Goal: Transaction & Acquisition: Purchase product/service

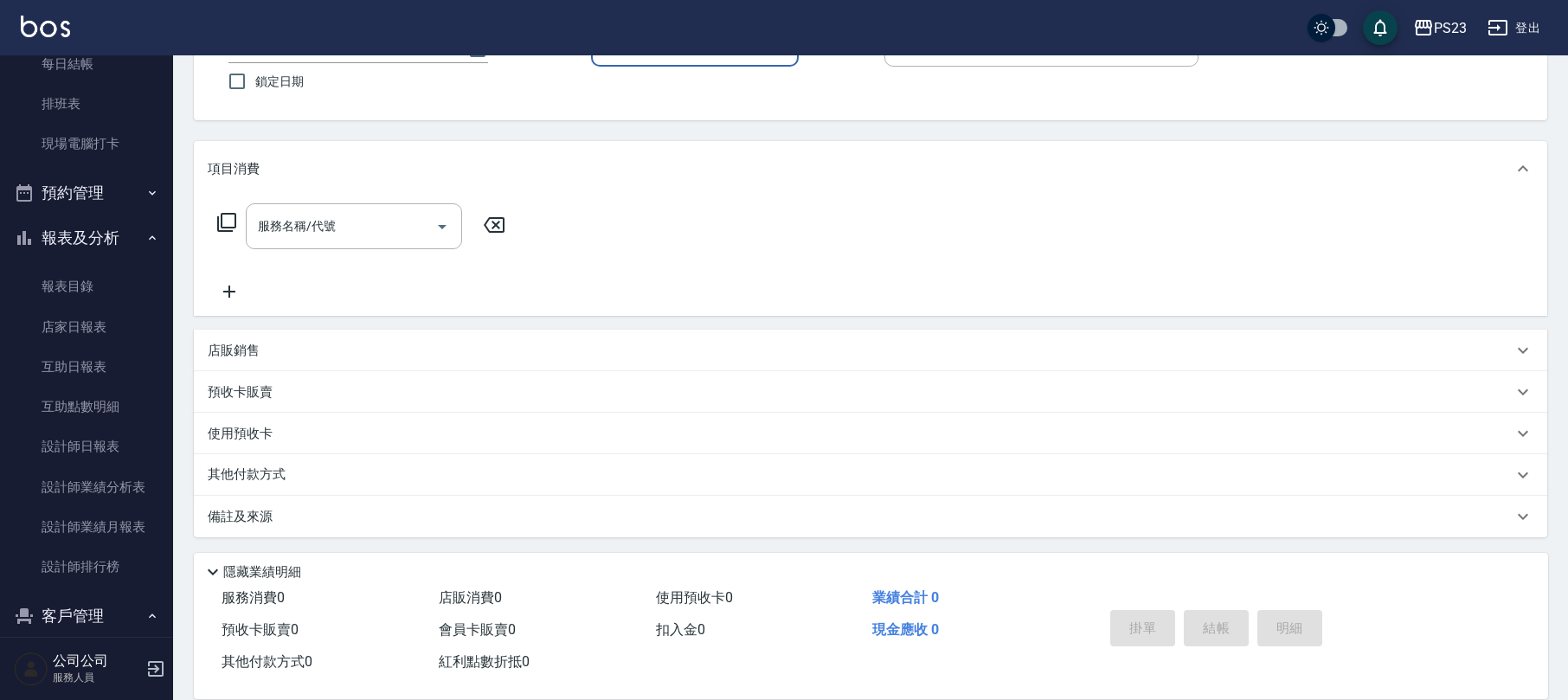
scroll to position [306, 0]
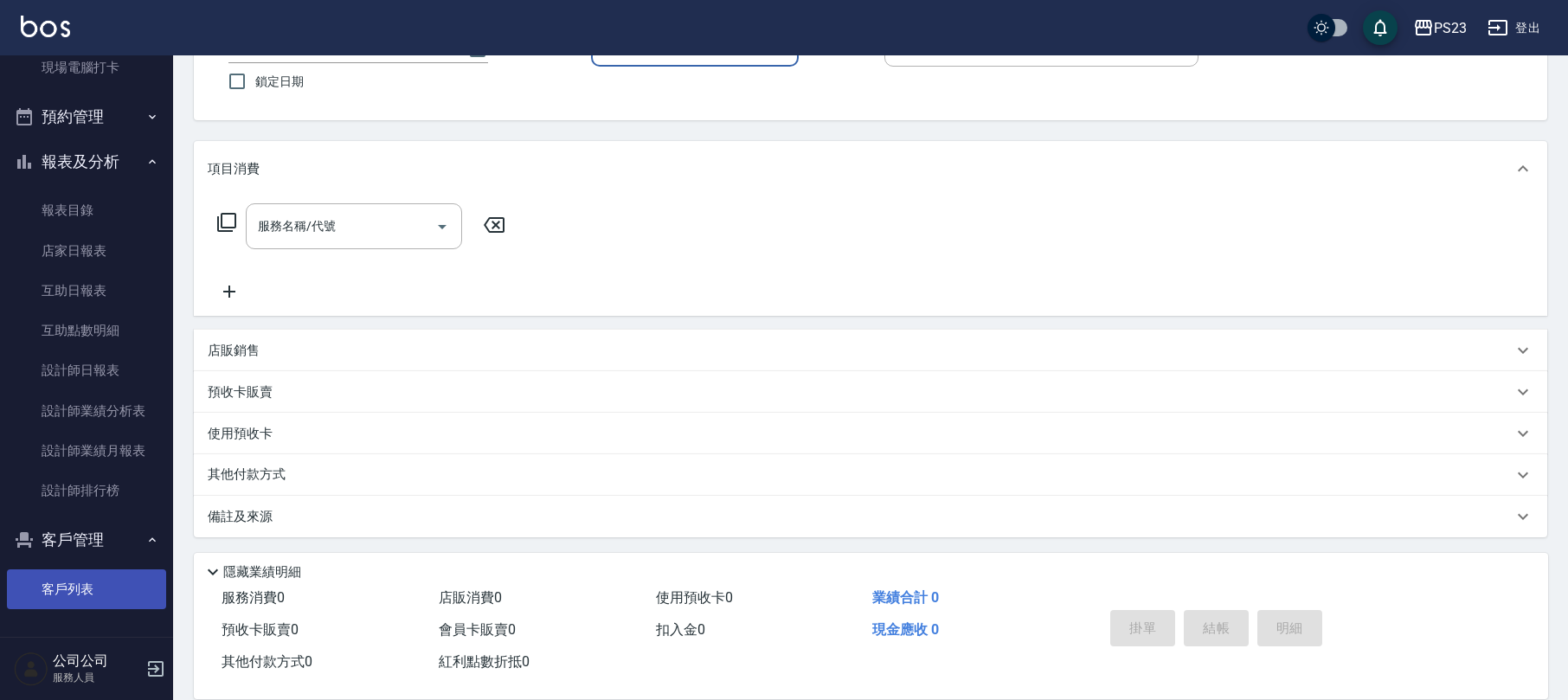
click at [97, 593] on link "客戶列表" at bounding box center [86, 589] width 159 height 40
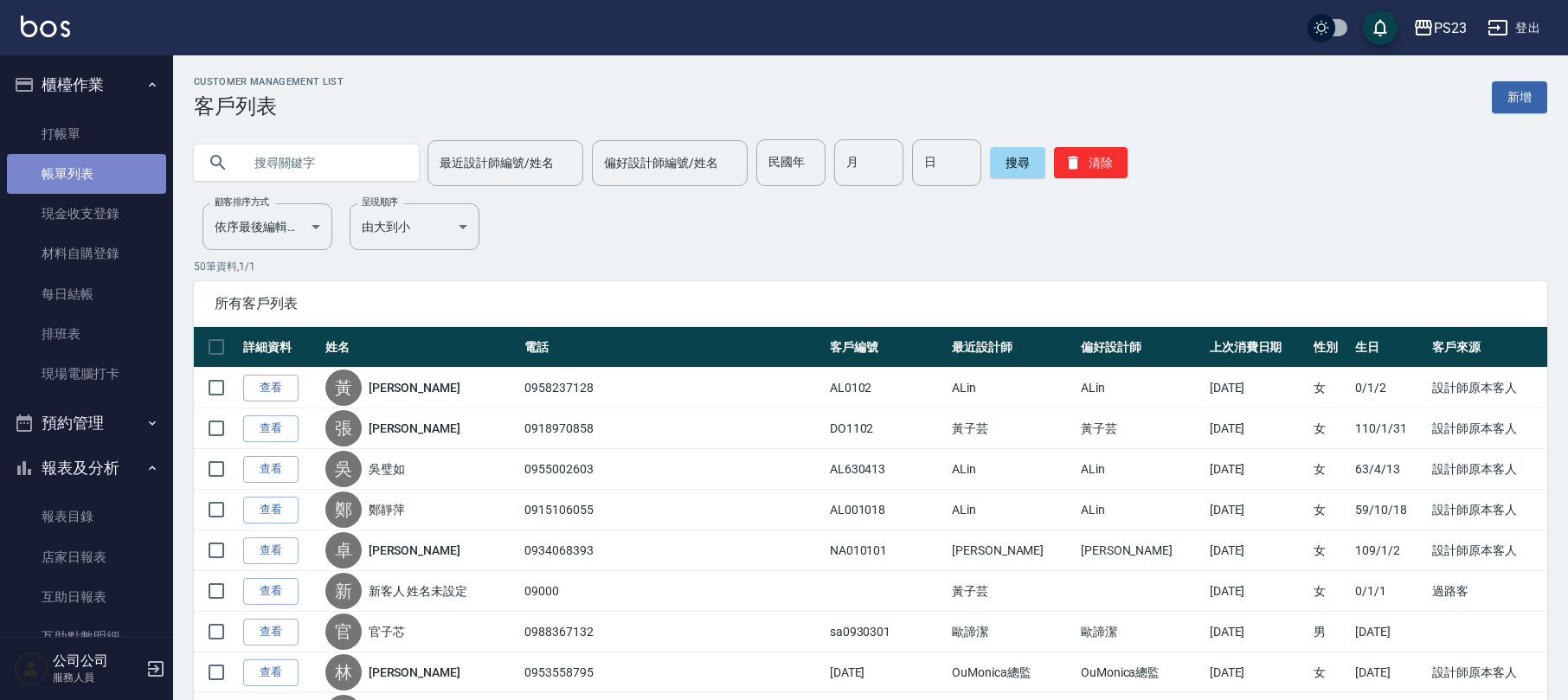
click at [98, 177] on link "帳單列表" at bounding box center [86, 173] width 159 height 40
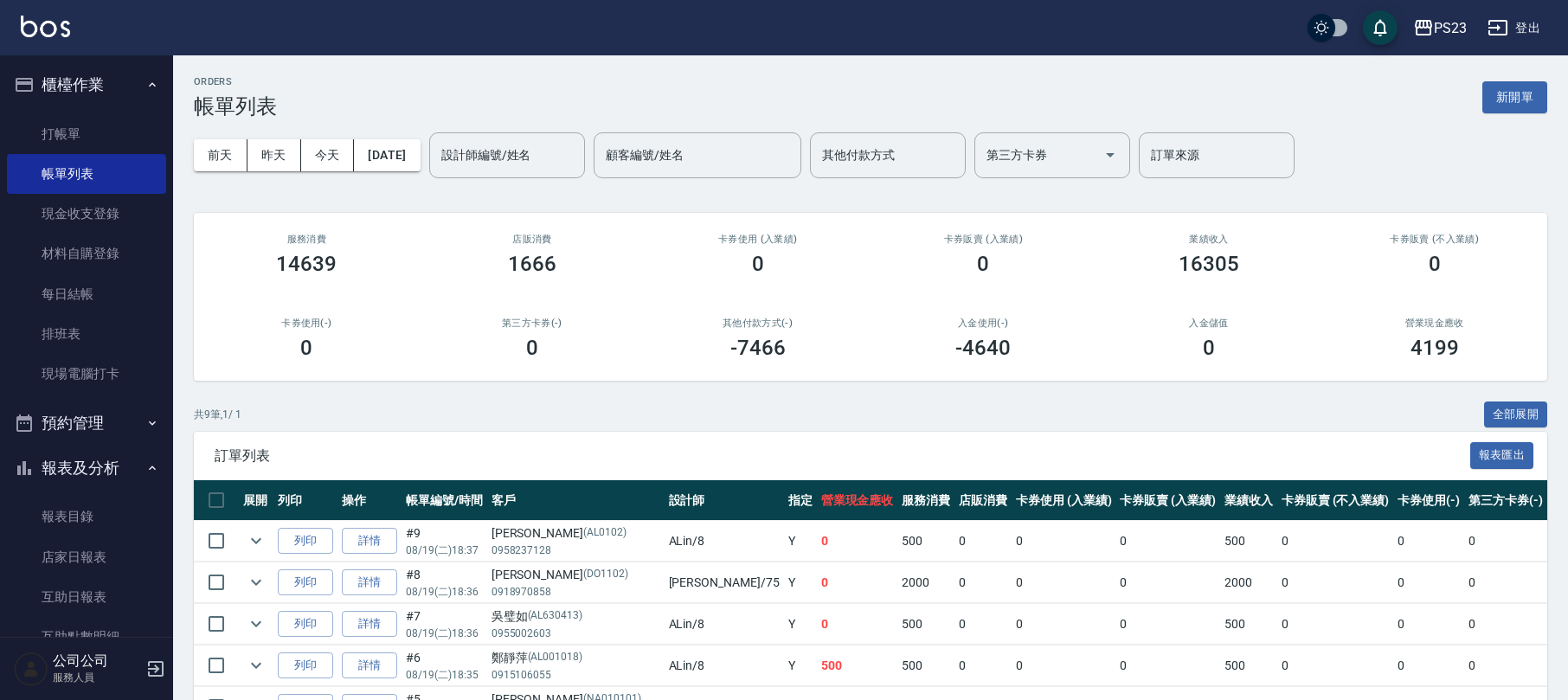
scroll to position [230, 0]
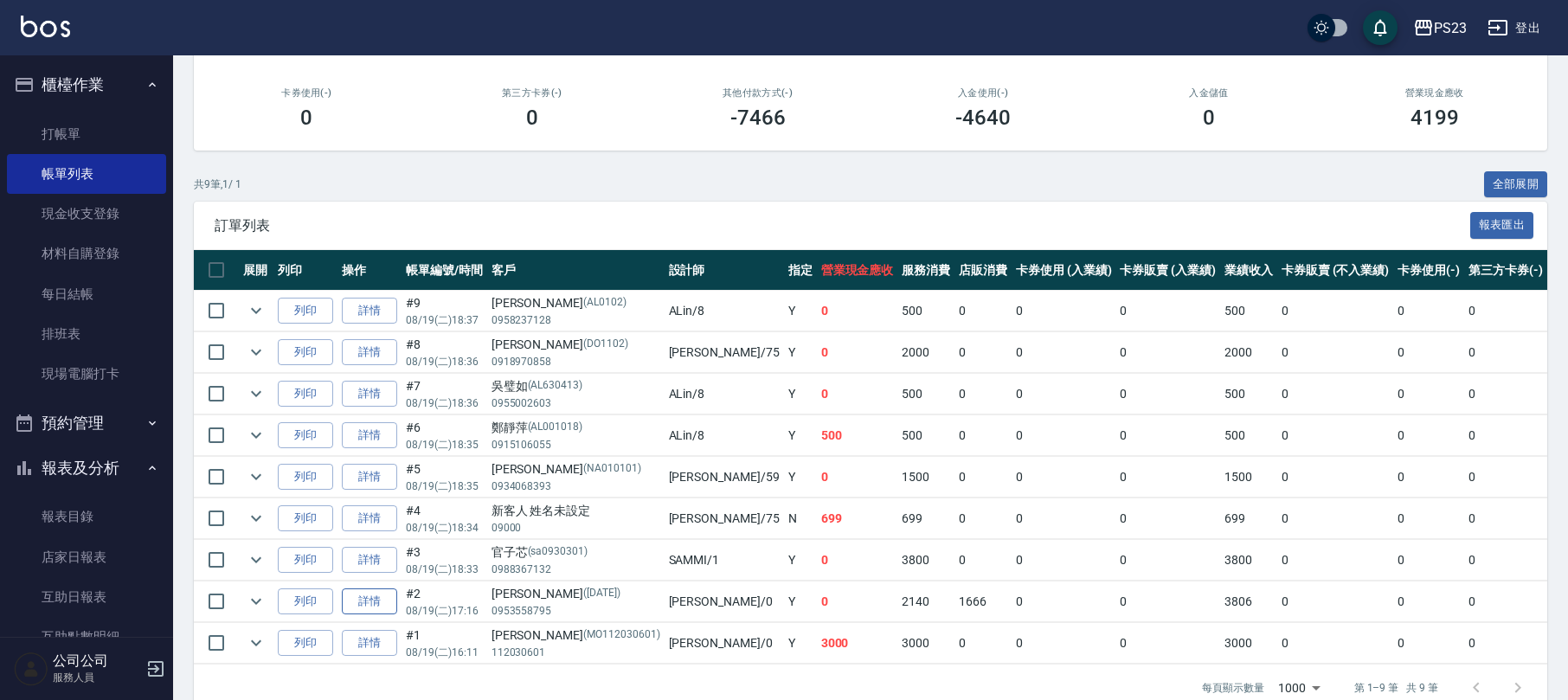
click at [377, 610] on link "詳情" at bounding box center [369, 602] width 55 height 27
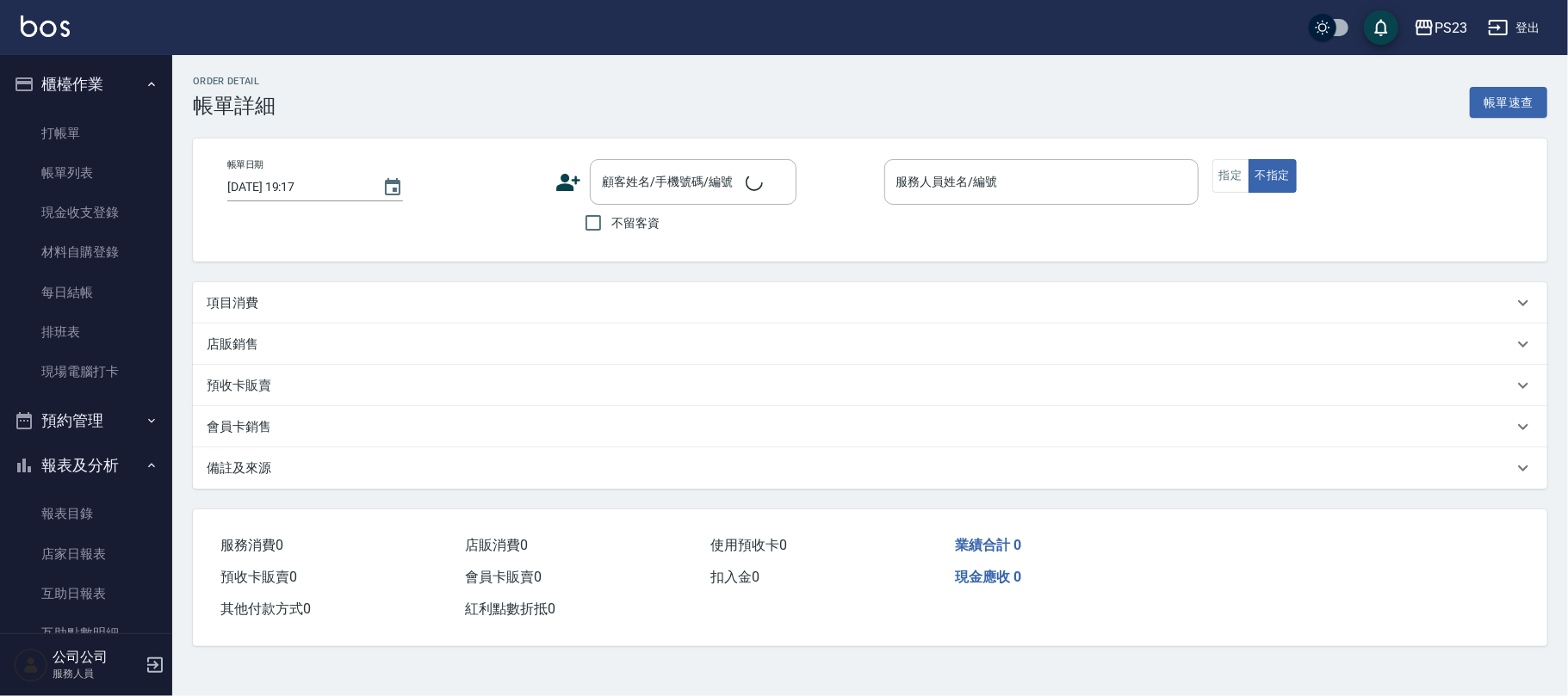
type input "[DATE] 17:16"
type input "[PERSON_NAME]-0"
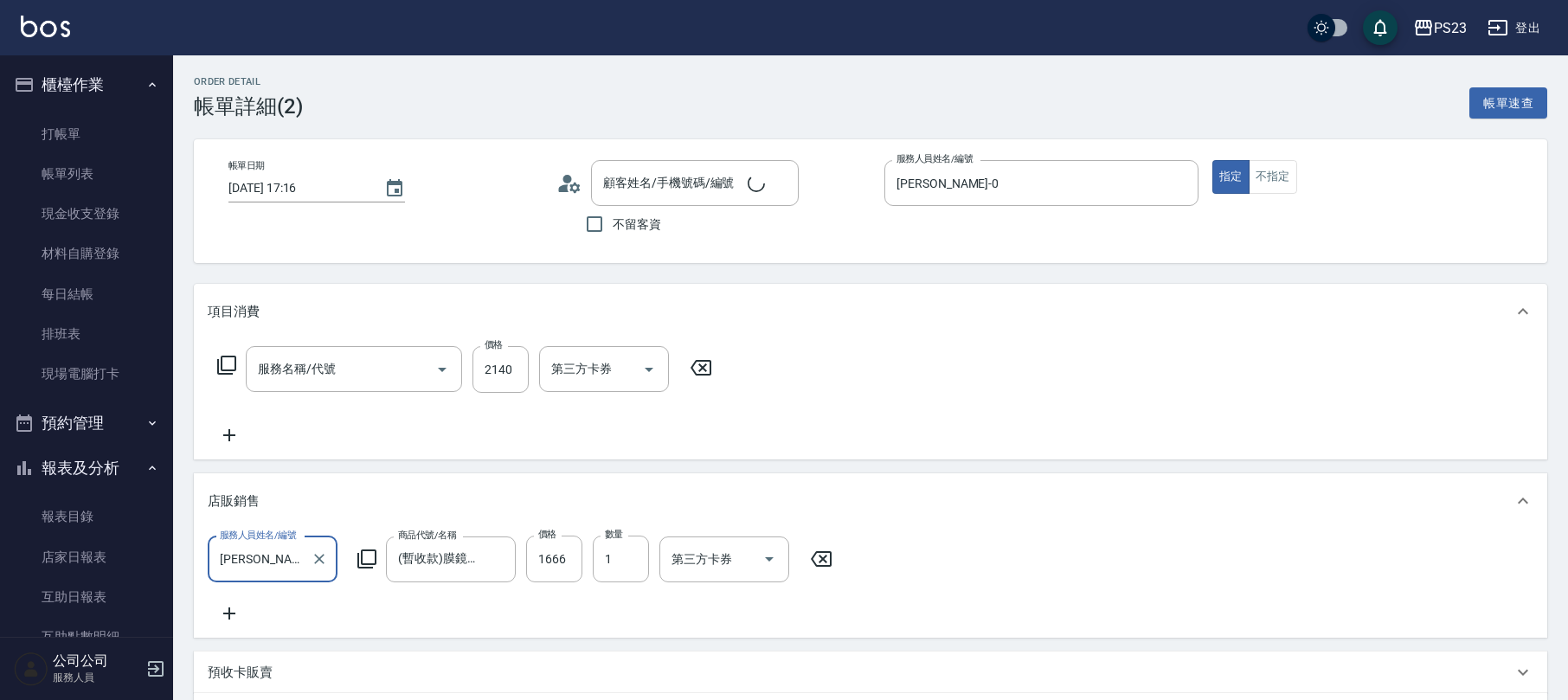
type input "[PERSON_NAME]/0953558795/[DATE]"
type input "中草藥2000(628)"
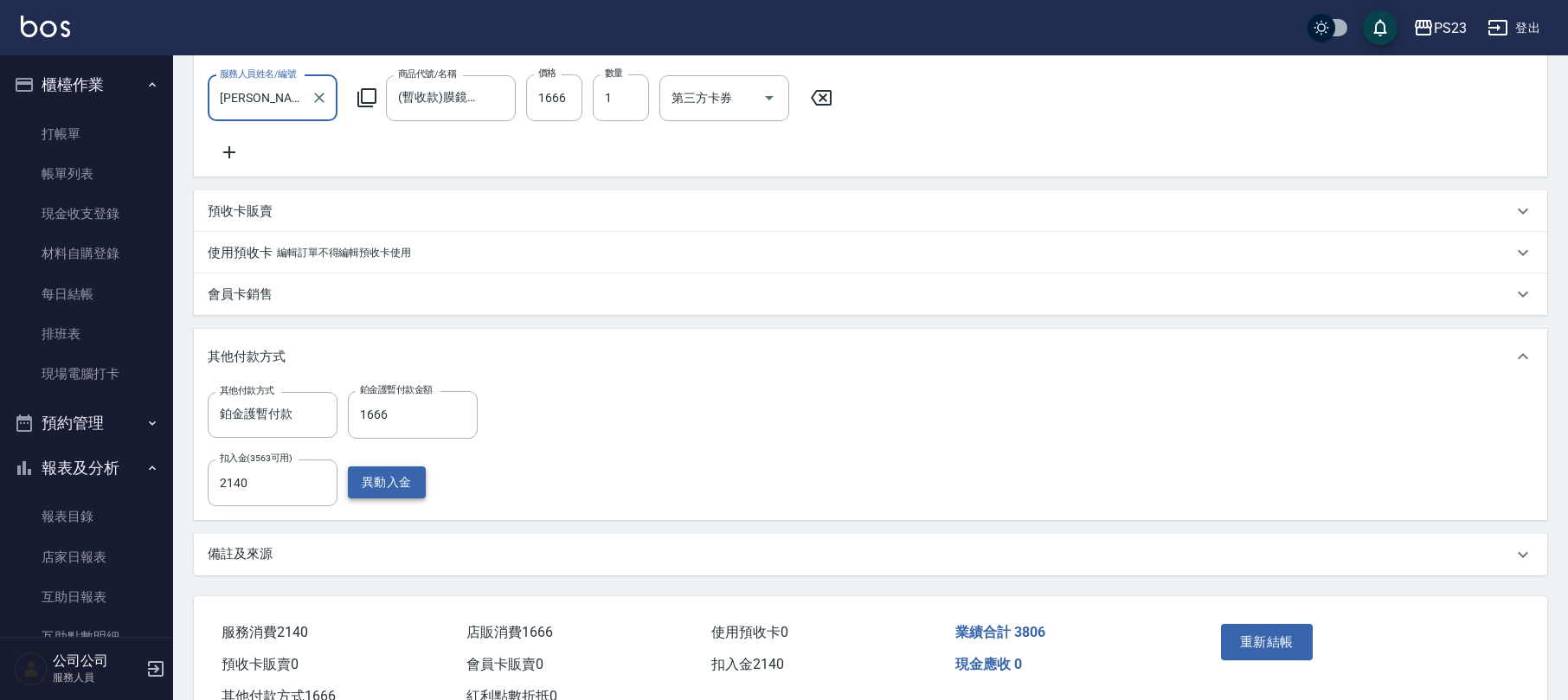
click at [414, 498] on button "異動入金" at bounding box center [387, 482] width 78 height 32
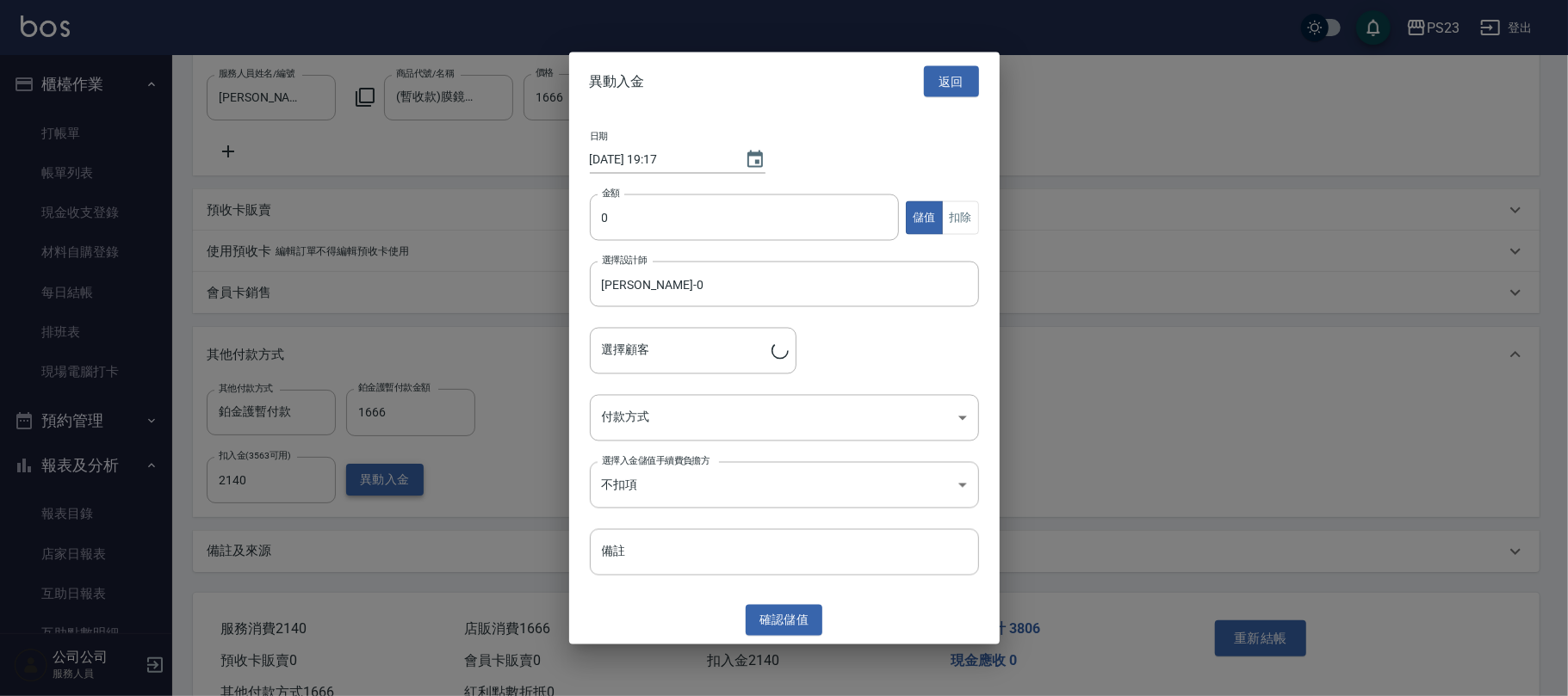
type input "[PERSON_NAME]/0953558795/[DATE]"
click at [597, 236] on input "0" at bounding box center [745, 217] width 310 height 47
type input "6000"
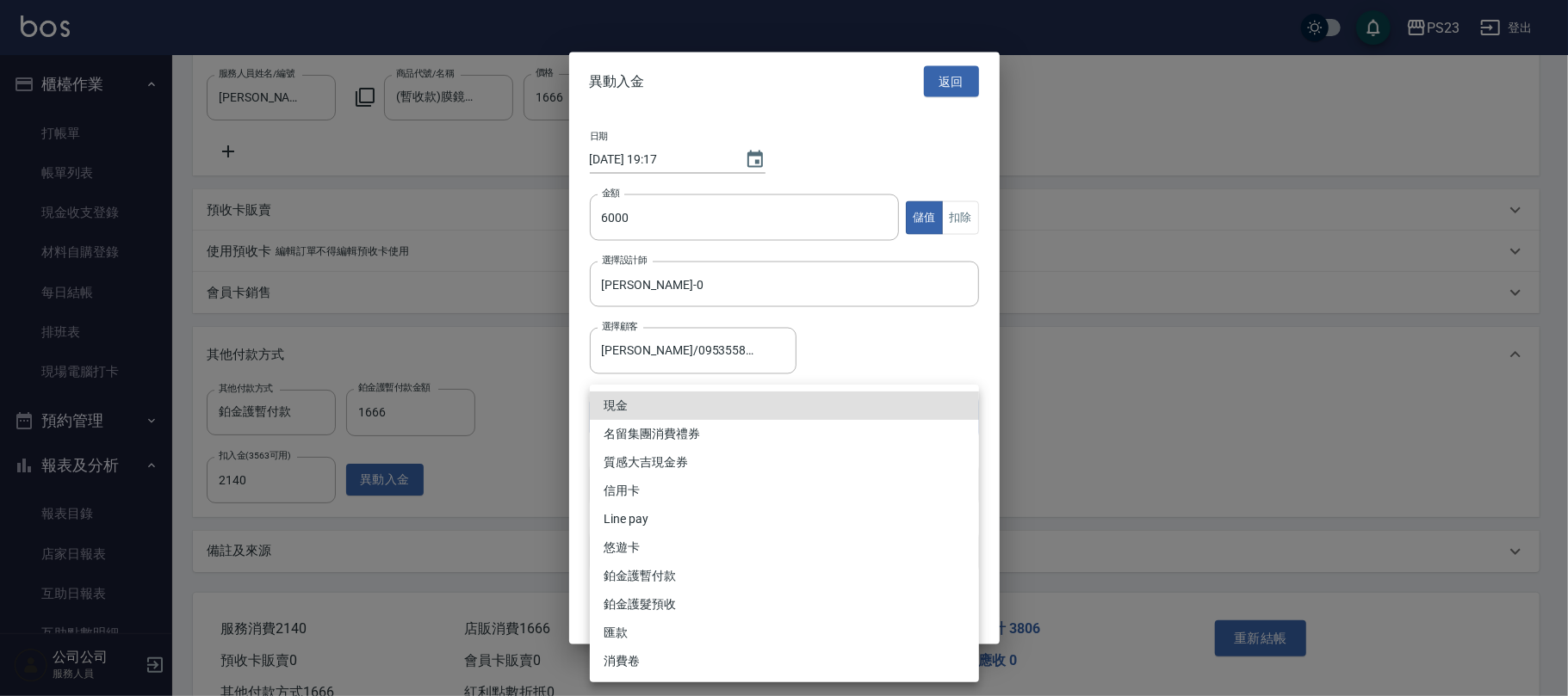
click at [665, 421] on body "PS23 登出 櫃檯作業 打帳單 帳單列表 現金收支登錄 材料自購登錄 每日結帳 排班表 現場電腦打卡 預約管理 預約管理 單日預約紀錄 單週預約紀錄 報表及…" at bounding box center [784, 146] width 1568 height 1209
click at [625, 497] on li "信用卡" at bounding box center [784, 491] width 390 height 28
type input "信用卡"
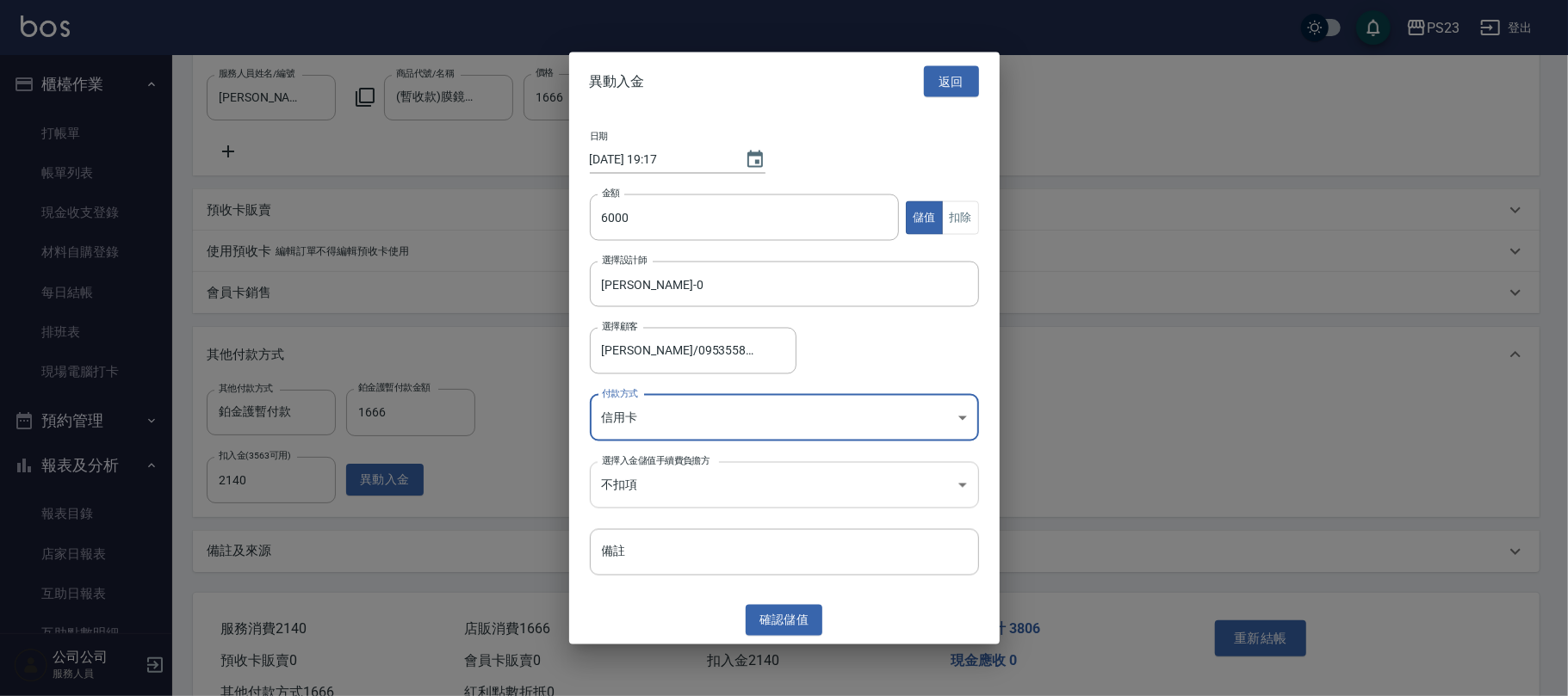
click at [641, 484] on body "PS23 登出 櫃檯作業 打帳單 帳單列表 現金收支登錄 材料自購登錄 每日結帳 排班表 現場電腦打卡 預約管理 預約管理 單日預約紀錄 單週預約紀錄 報表及…" at bounding box center [784, 146] width 1568 height 1209
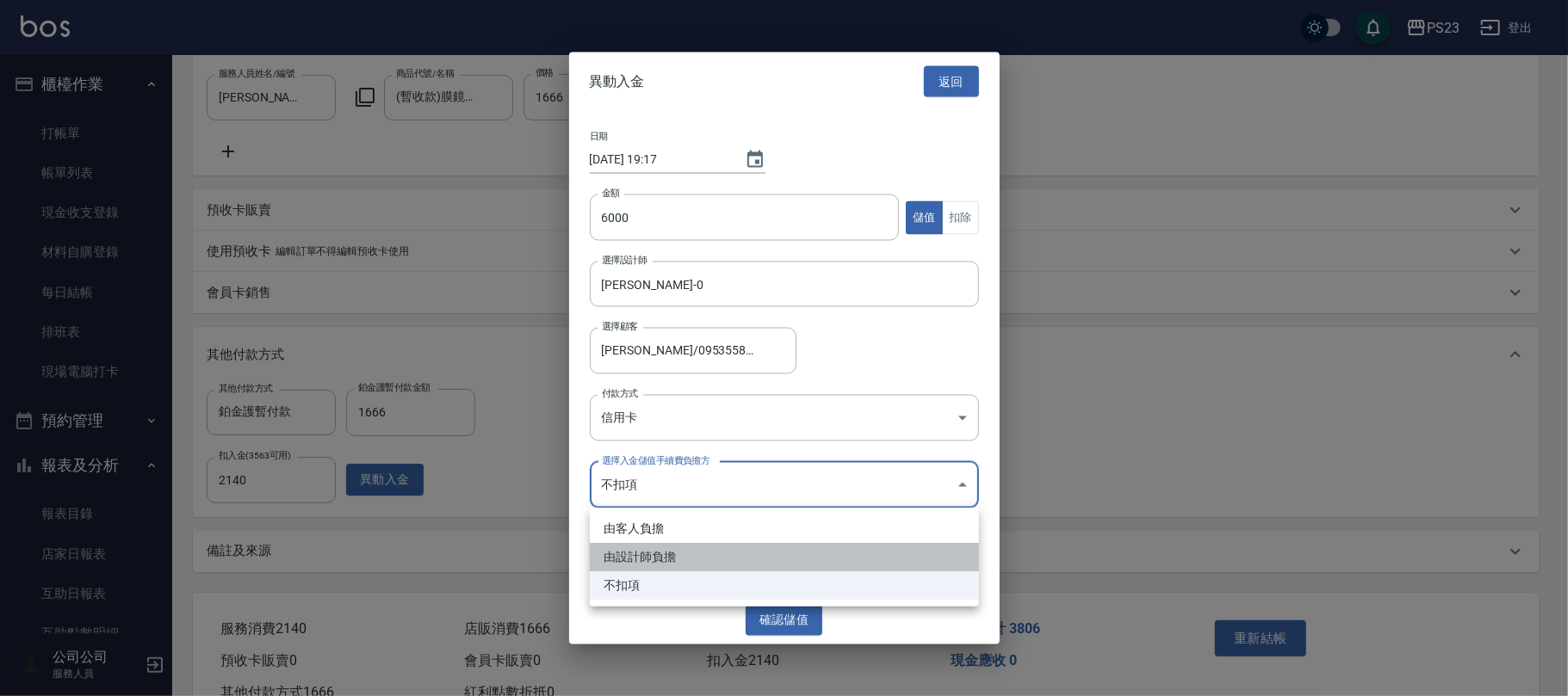
click at [631, 546] on li "由設計師負擔" at bounding box center [784, 557] width 390 height 28
type input "BYDESIGNER"
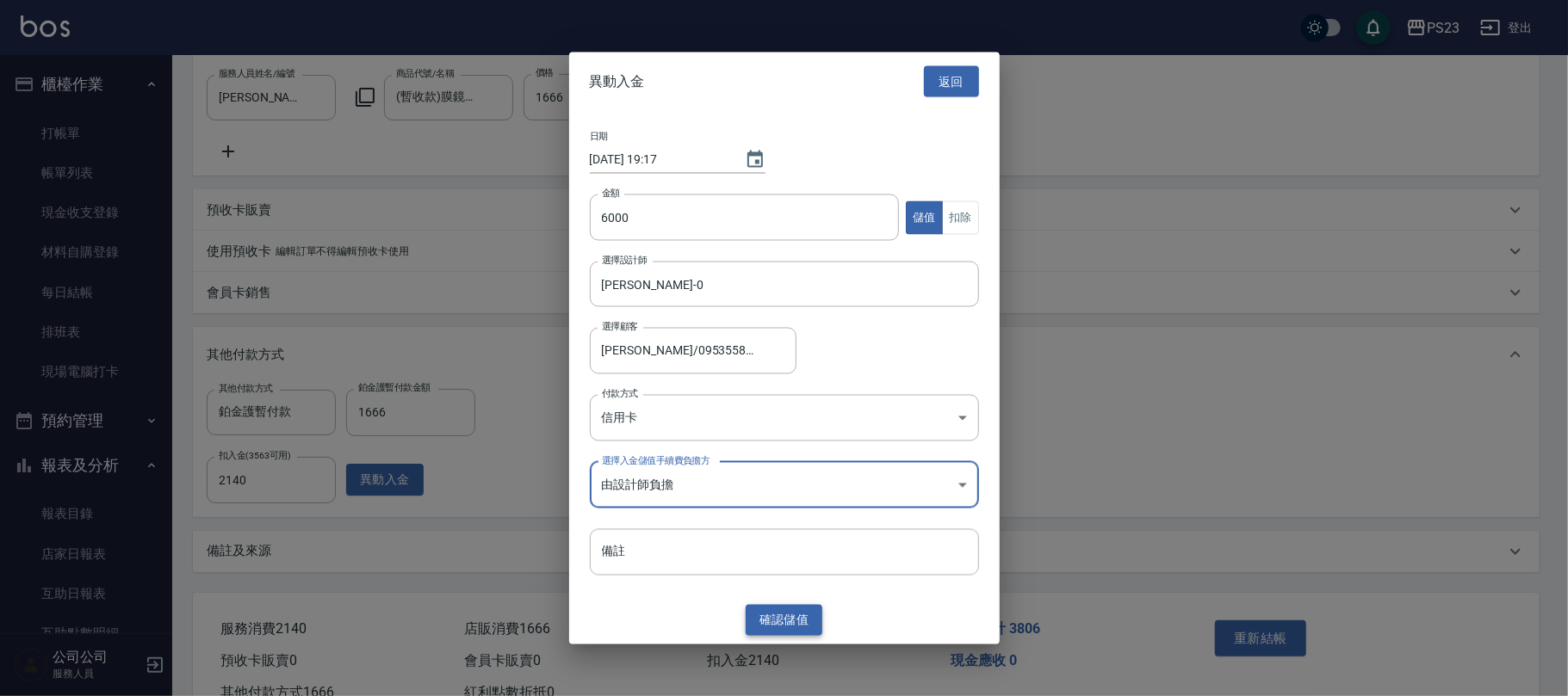
click at [779, 617] on button "確認 儲值" at bounding box center [784, 620] width 78 height 32
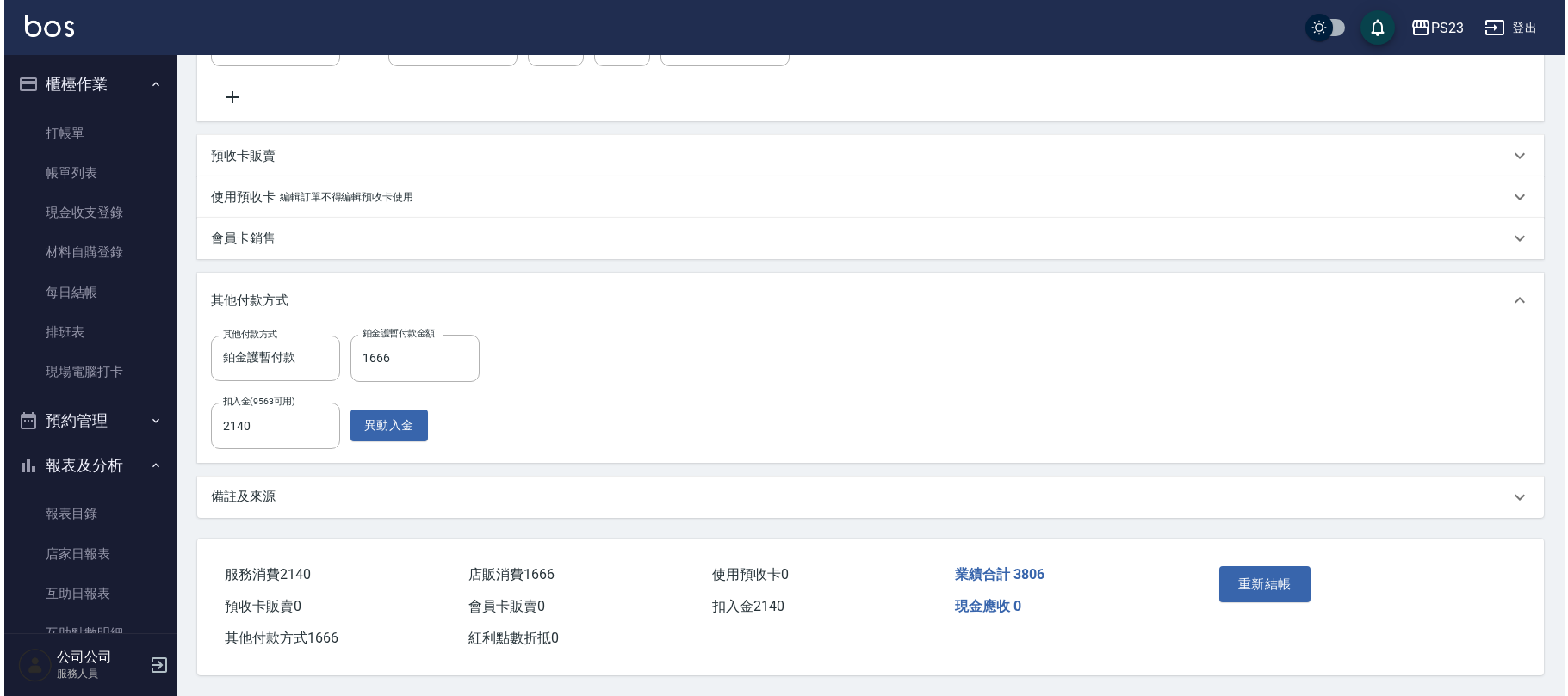
scroll to position [189, 0]
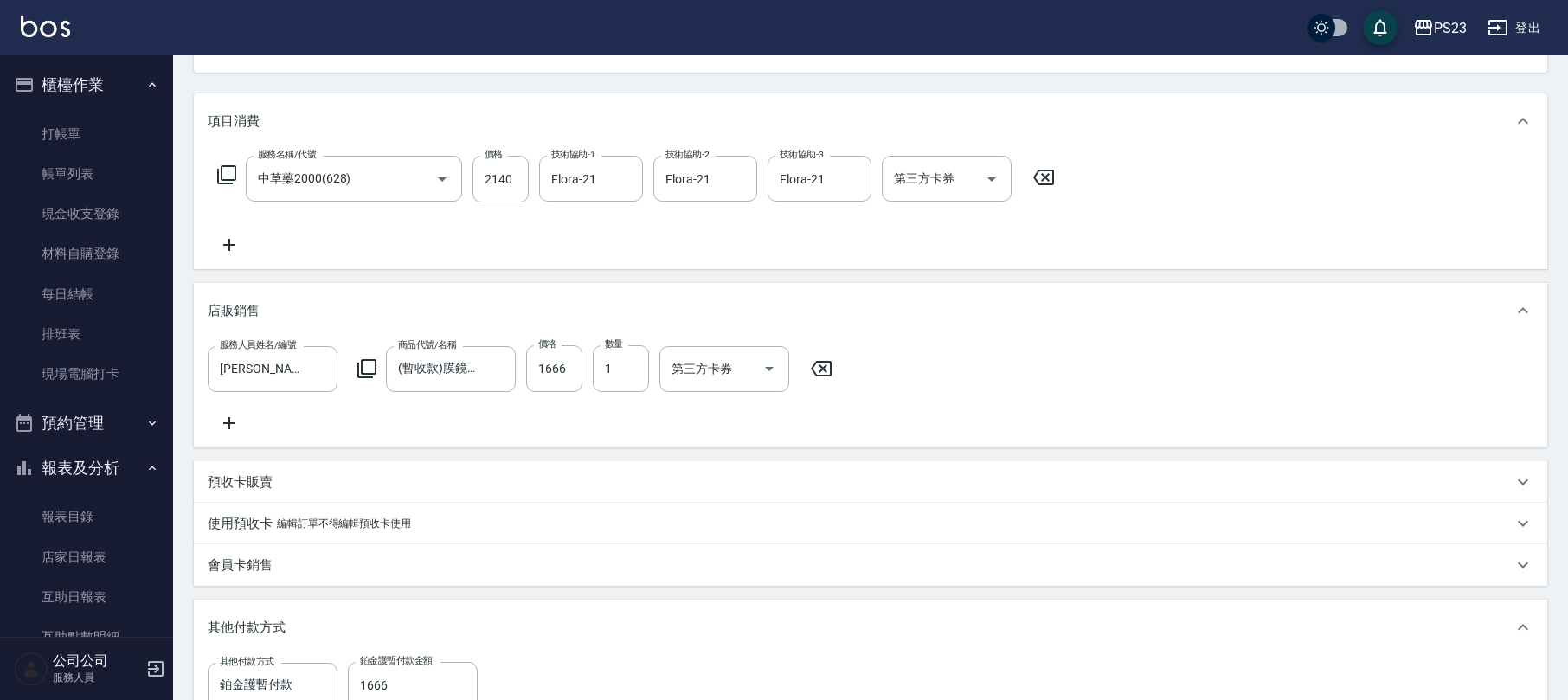
click at [235, 167] on icon at bounding box center [226, 174] width 20 height 20
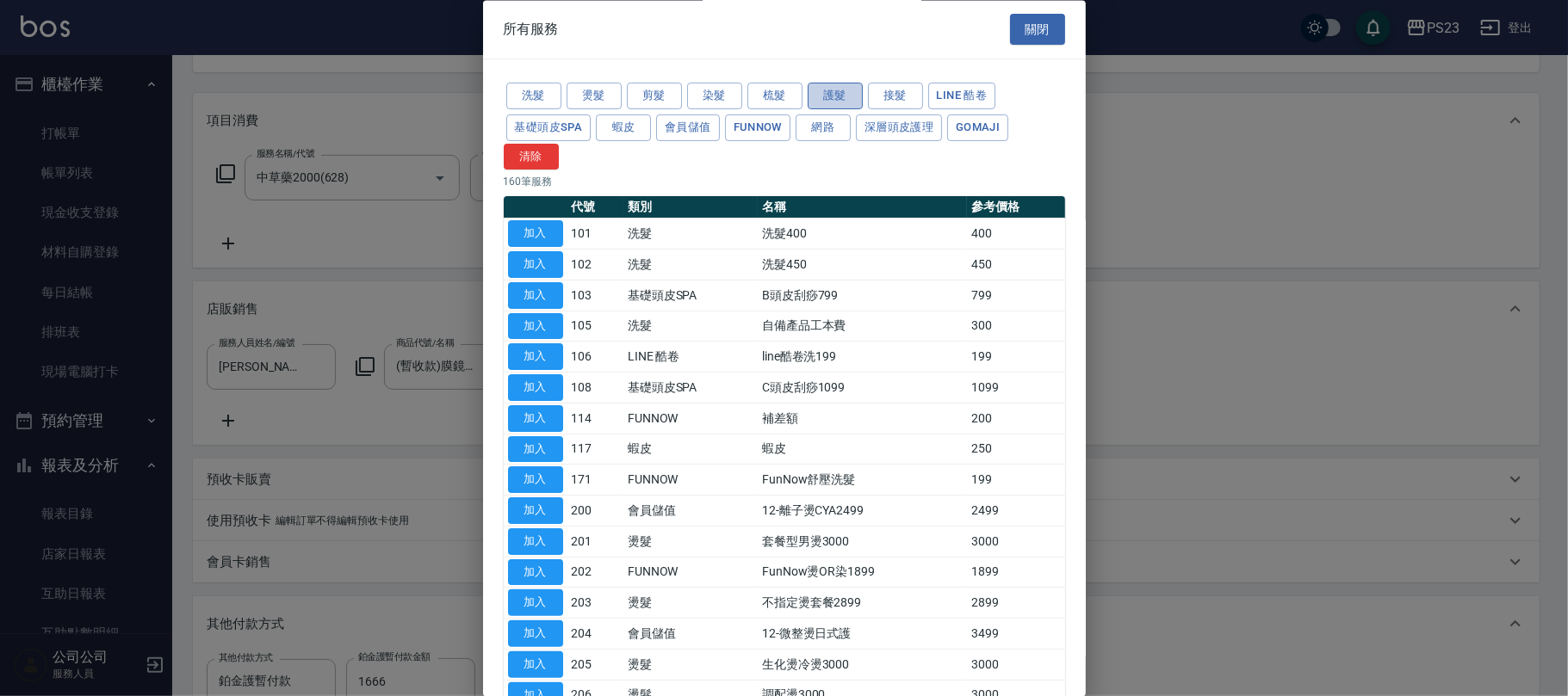
click at [825, 96] on button "護髮" at bounding box center [835, 97] width 55 height 26
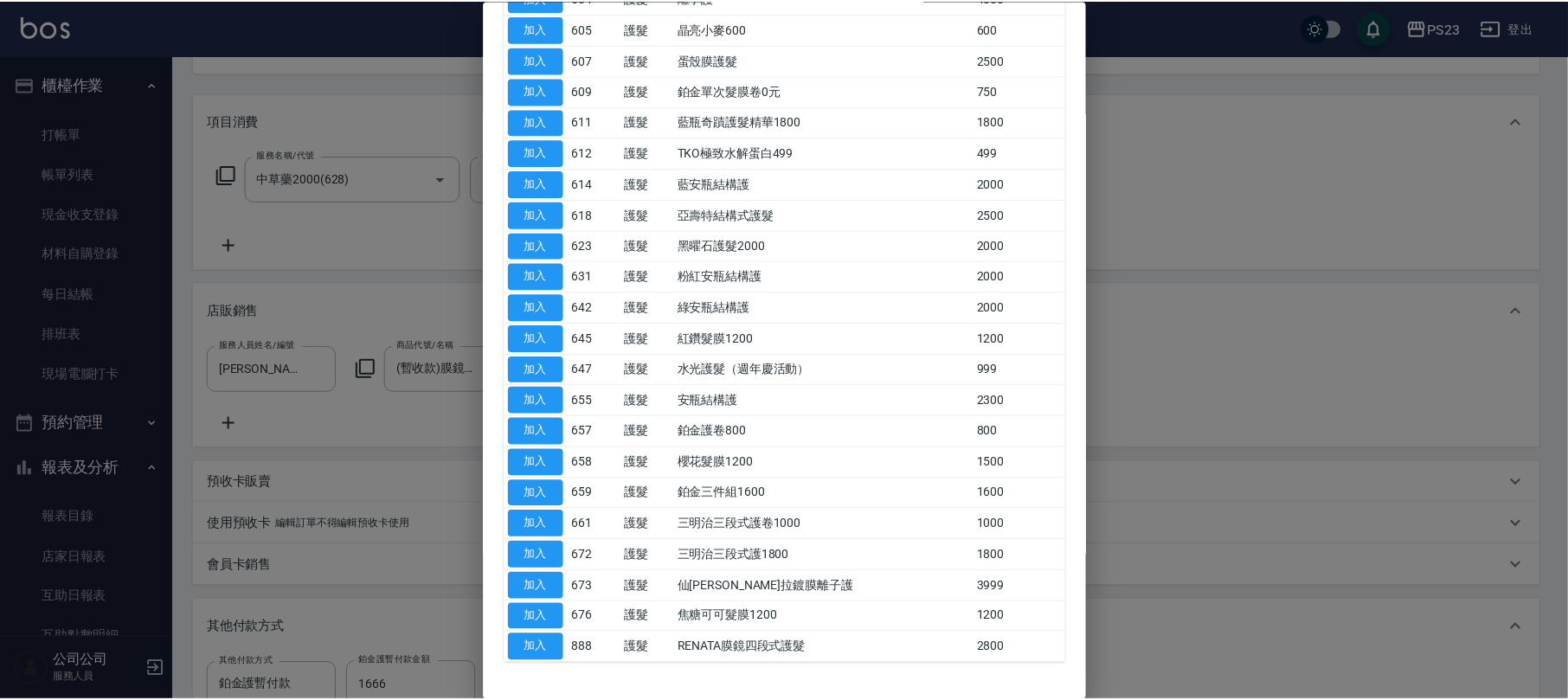
scroll to position [351, 0]
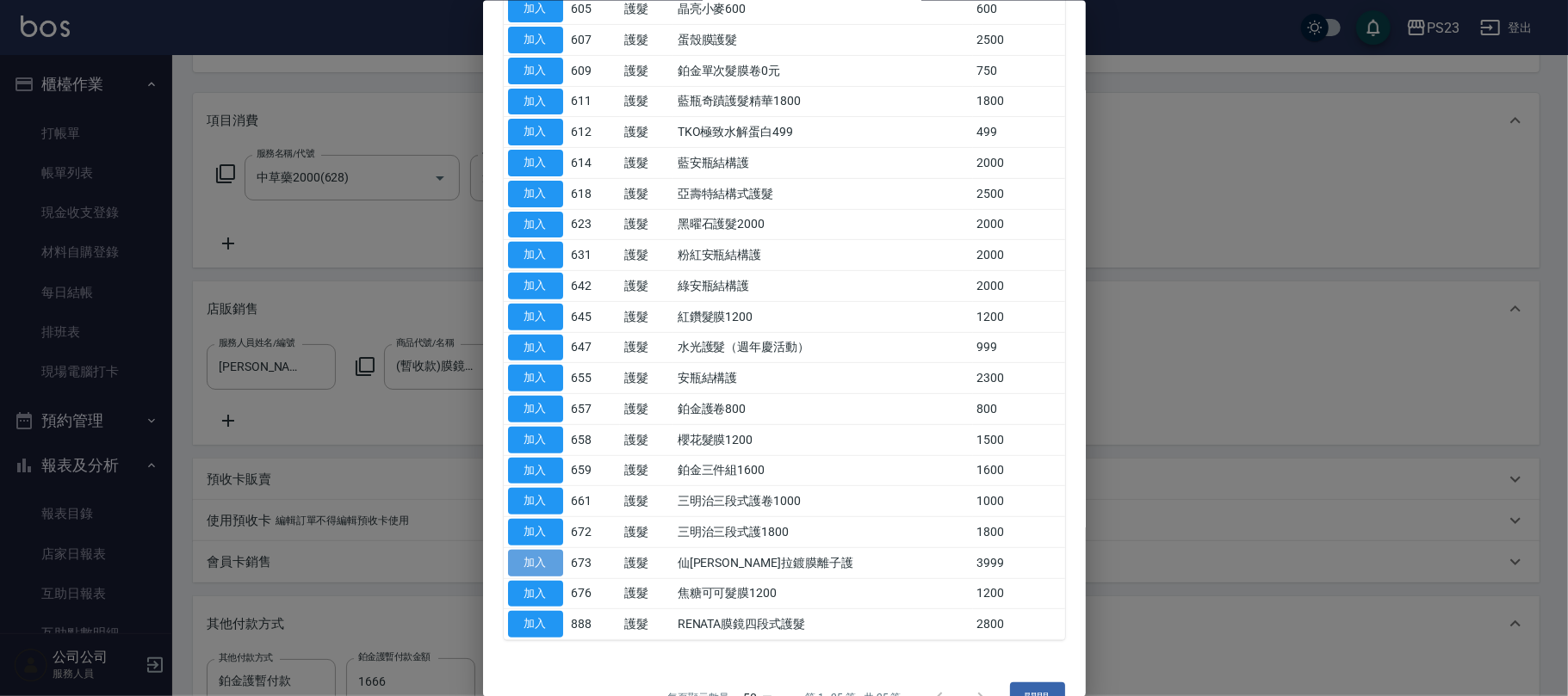
click at [539, 563] on button "加入" at bounding box center [535, 563] width 55 height 26
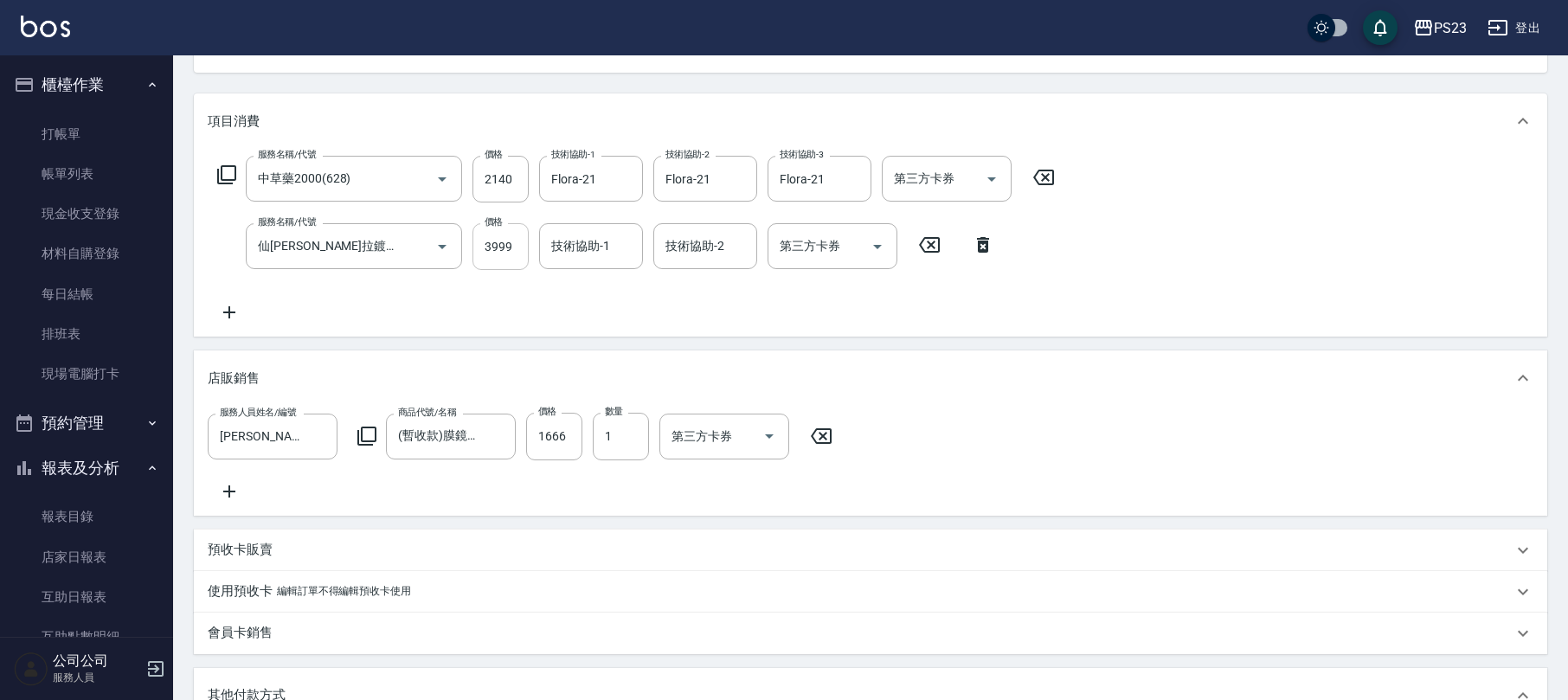
click at [507, 234] on input "3999" at bounding box center [500, 246] width 56 height 47
type input "48100"
type input "[PERSON_NAME]-0"
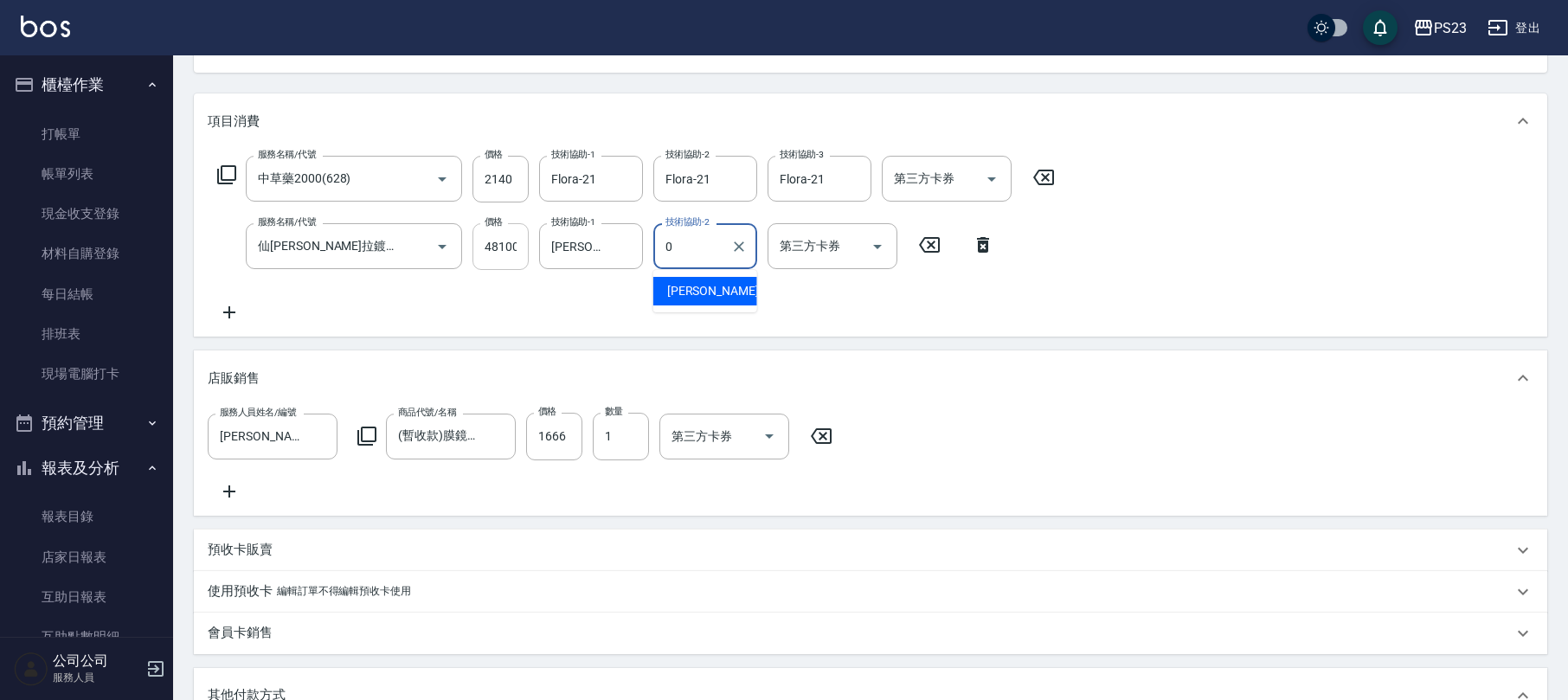
type input "[PERSON_NAME]-0"
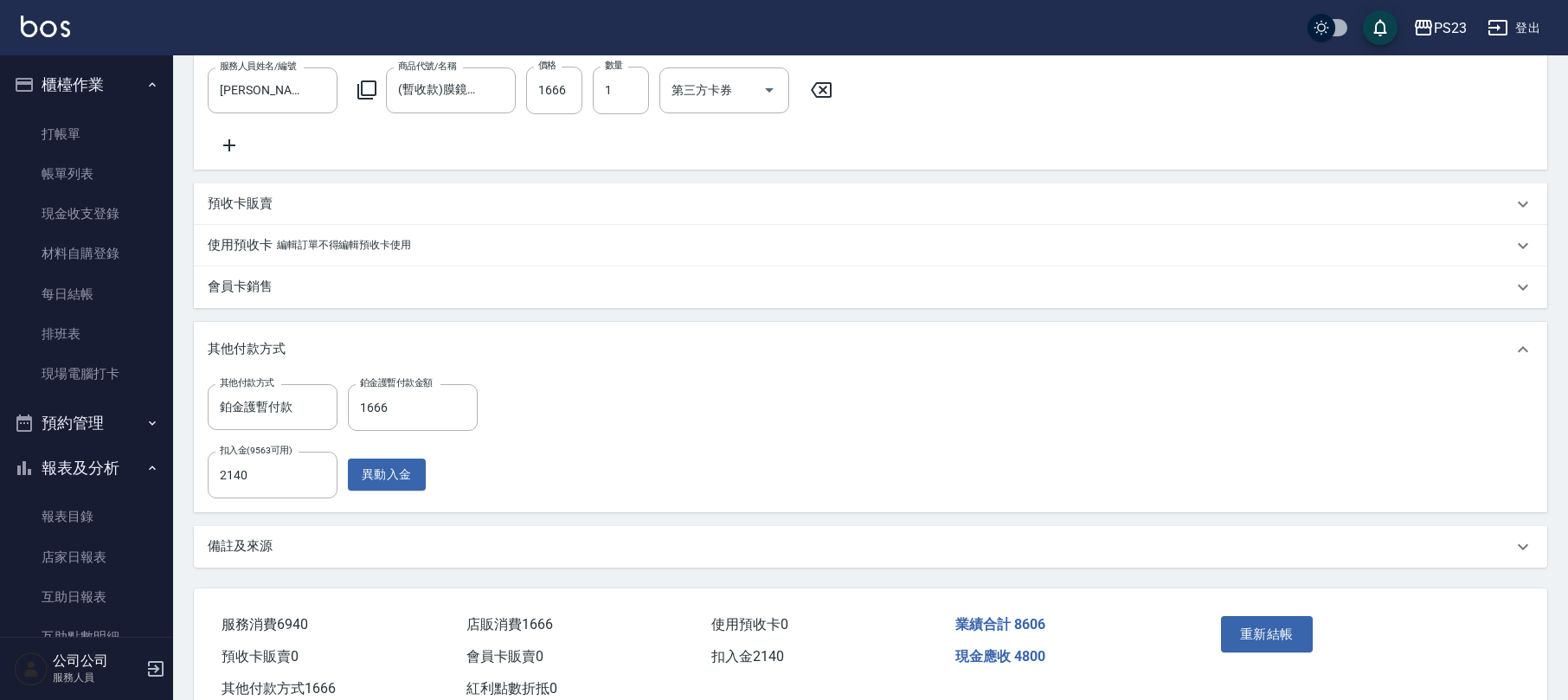
scroll to position [604, 0]
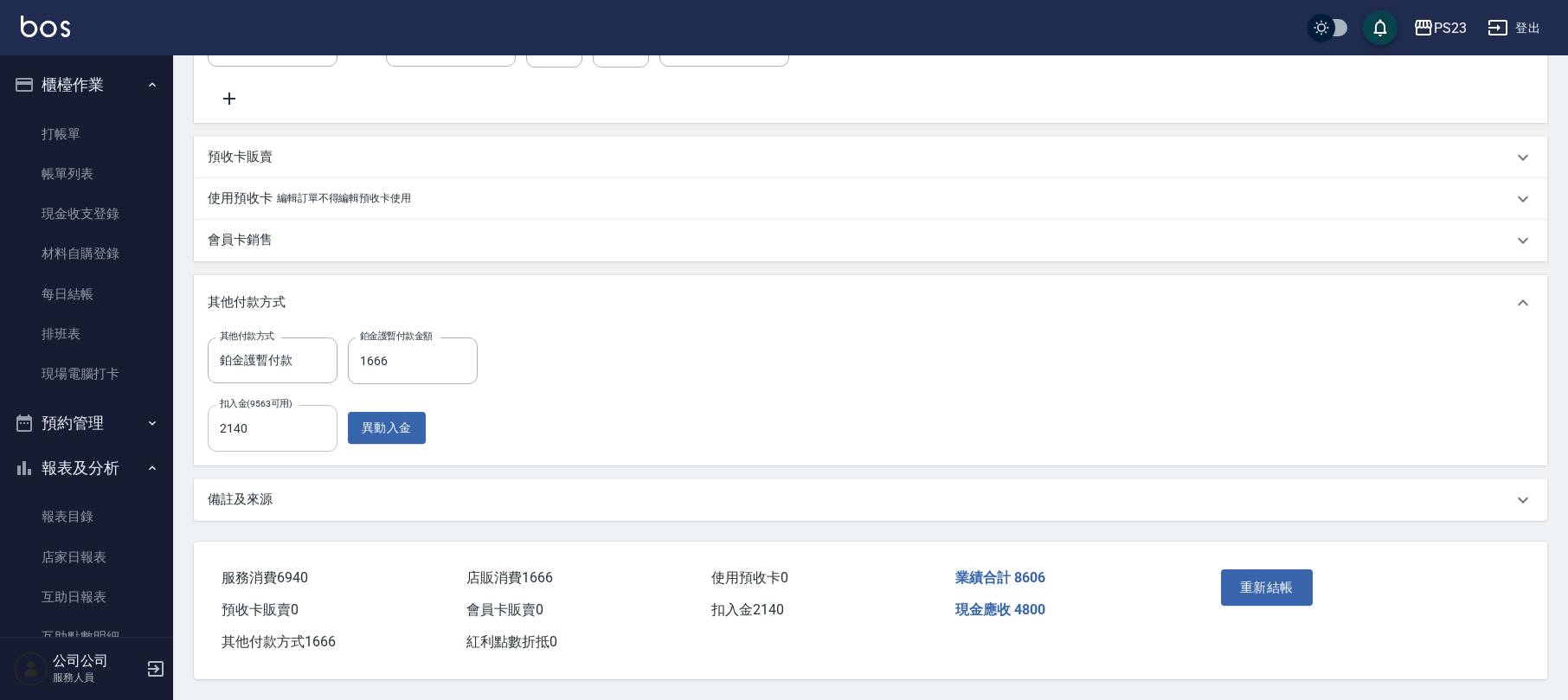
type input "4800"
click at [254, 430] on input "2140" at bounding box center [273, 428] width 130 height 47
type input "6940"
click at [1261, 575] on button "重新結帳" at bounding box center [1266, 587] width 91 height 36
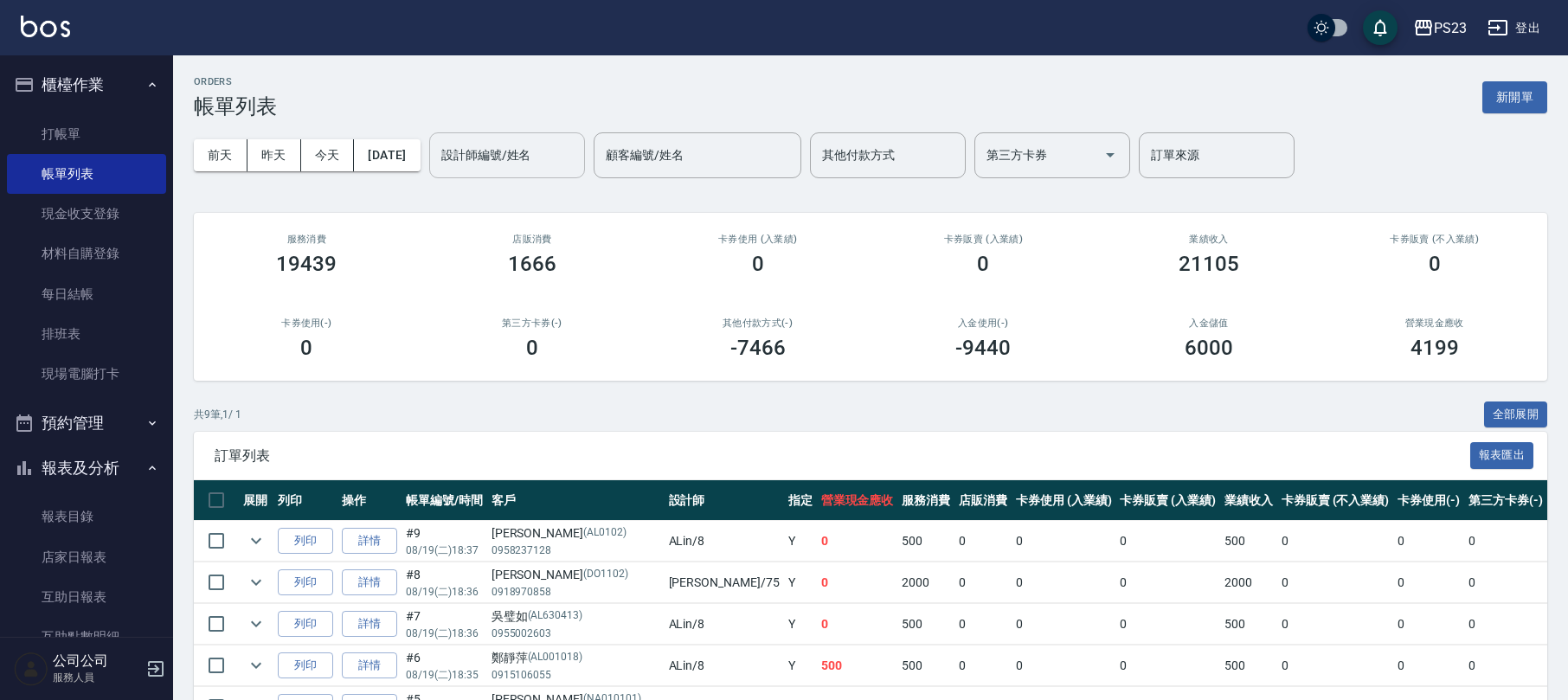
click at [542, 154] on input "設計師編號/姓名" at bounding box center [507, 155] width 140 height 30
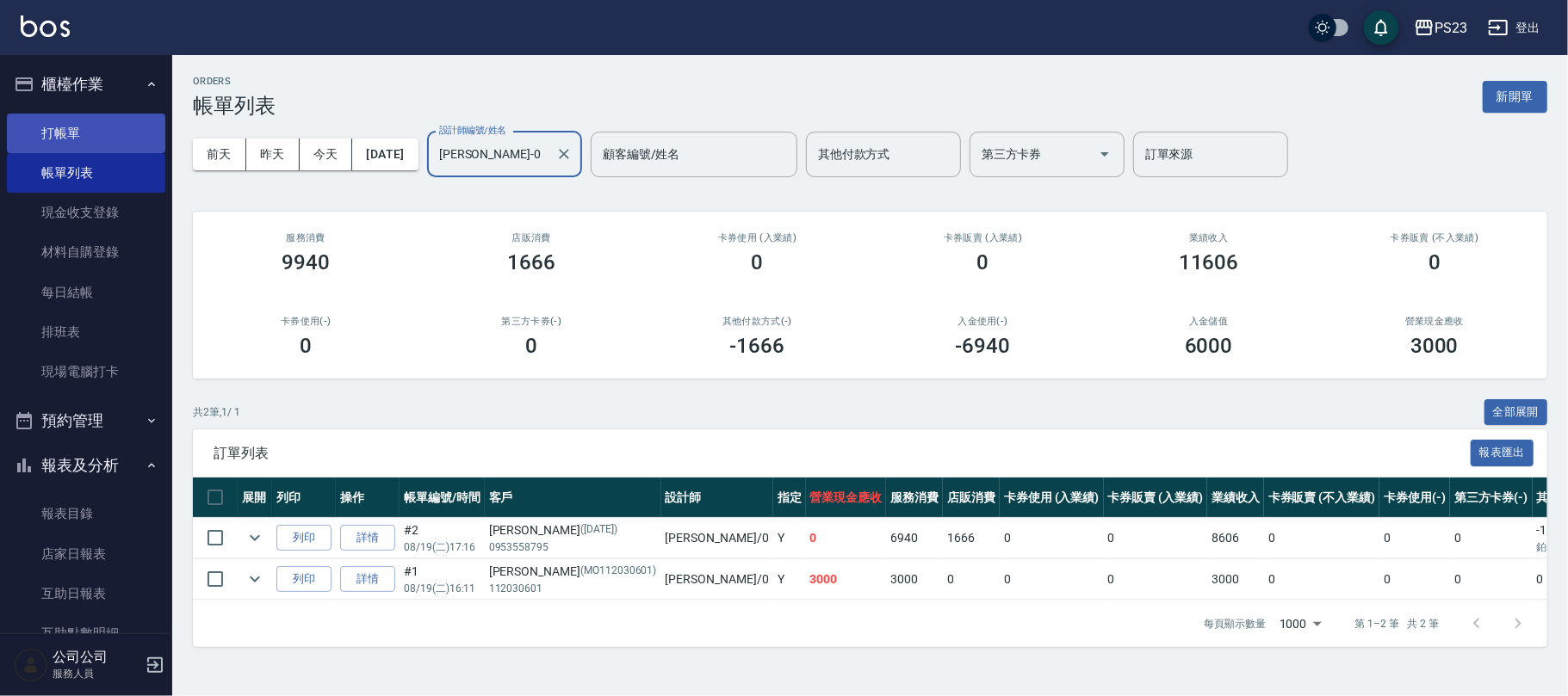
type input "[PERSON_NAME]-0"
click at [76, 125] on link "打帳單" at bounding box center [86, 133] width 158 height 40
